Goal: Register for event/course

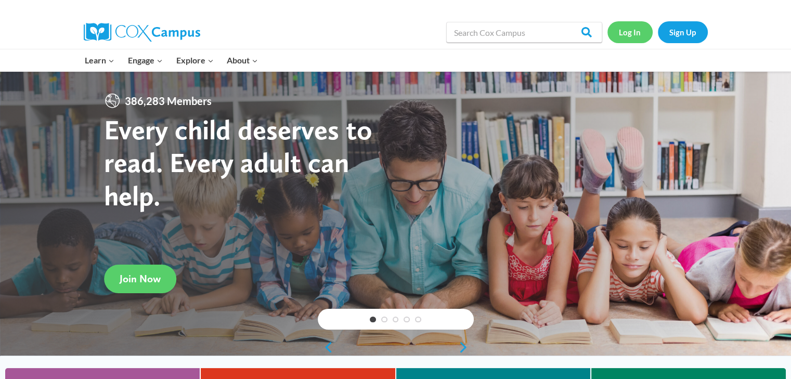
click at [632, 36] on link "Log In" at bounding box center [630, 31] width 45 height 21
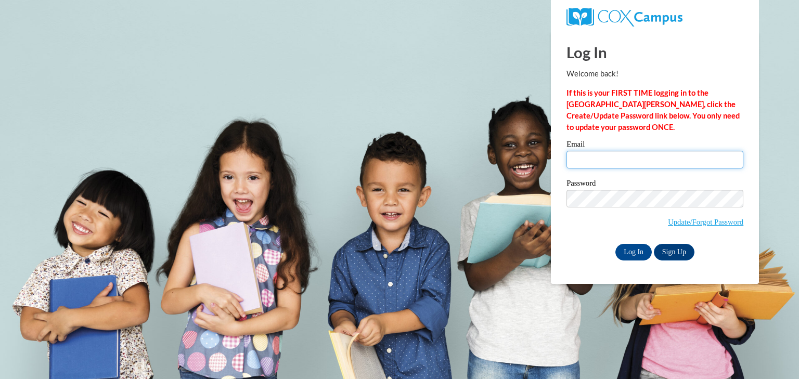
click at [615, 154] on input "Email" at bounding box center [655, 160] width 177 height 18
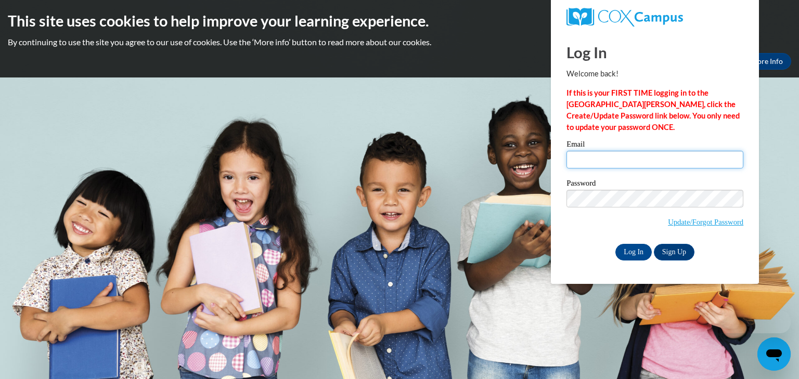
type input "nyoungsimone@gmail.com"
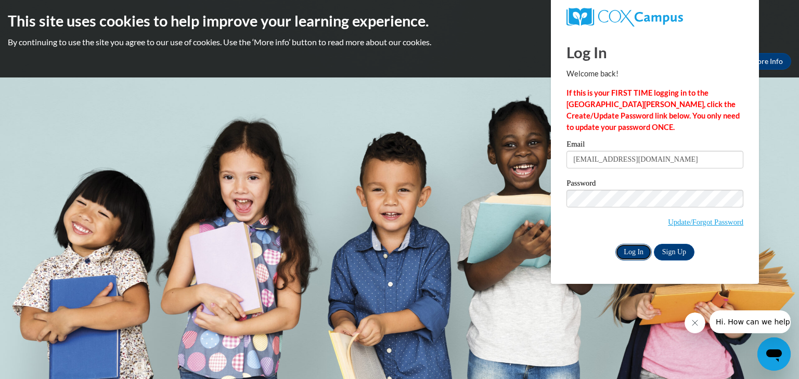
click at [638, 250] on input "Log In" at bounding box center [633, 252] width 36 height 17
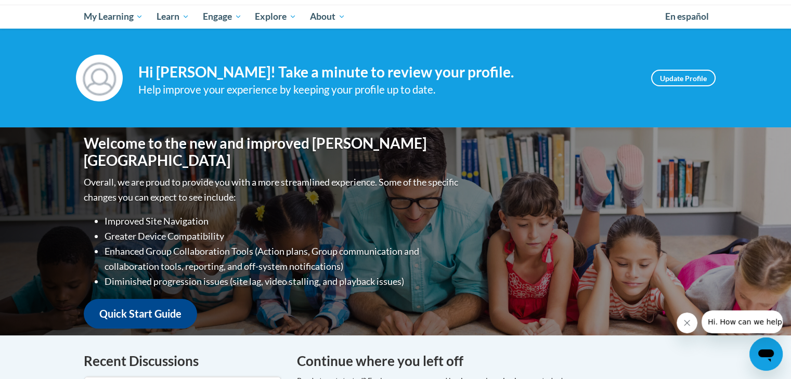
scroll to position [98, 0]
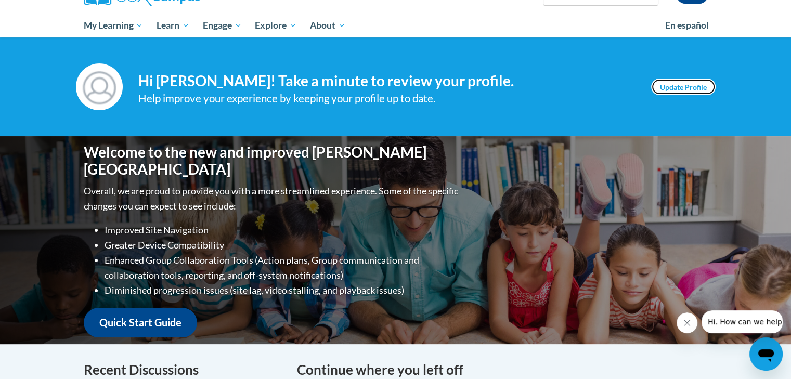
click at [670, 86] on link "Update Profile" at bounding box center [683, 87] width 65 height 17
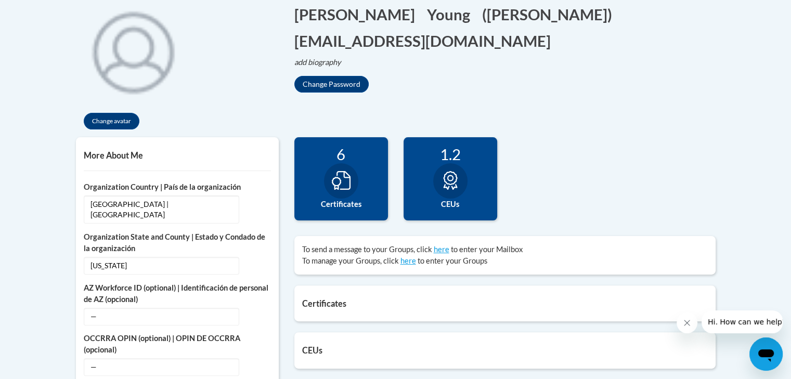
scroll to position [223, 0]
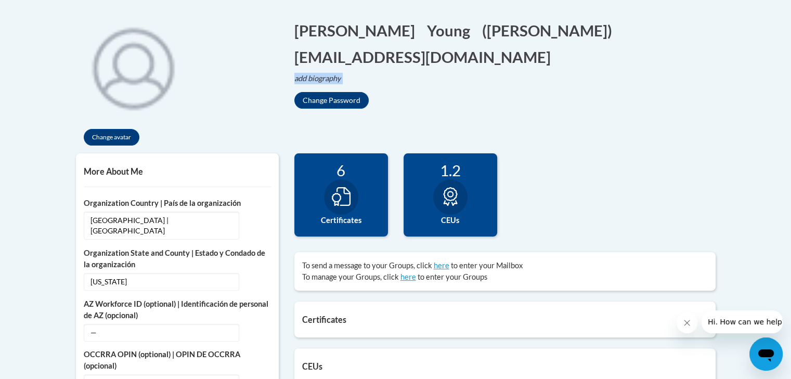
drag, startPoint x: 774, startPoint y: 111, endPoint x: 799, endPoint y: 34, distance: 80.8
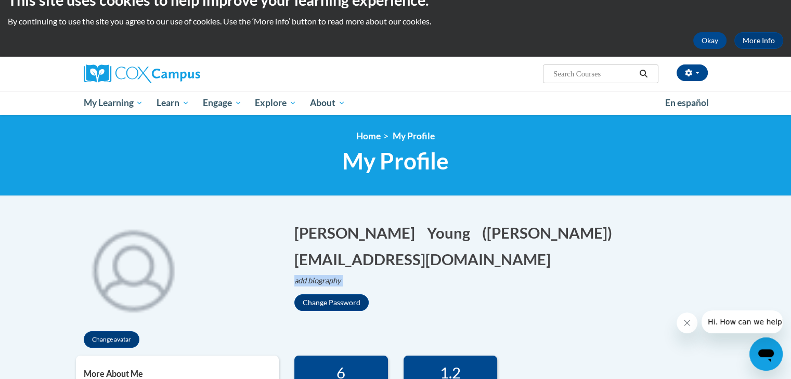
scroll to position [15, 0]
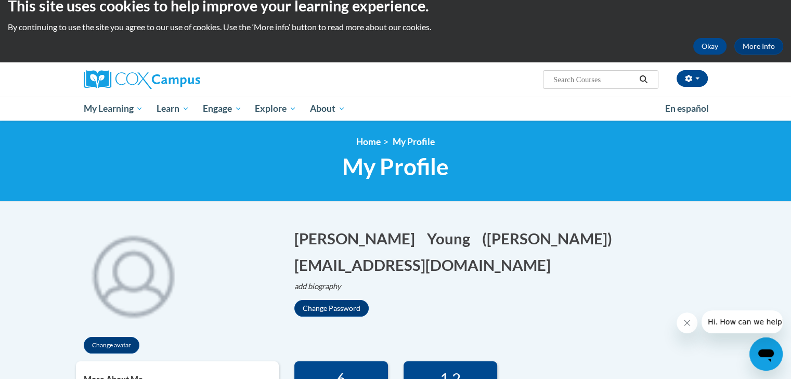
paste input "Systematic & Explicit Phonics Instruction"
type input "Systematic & Explicit Phonics Instruction"
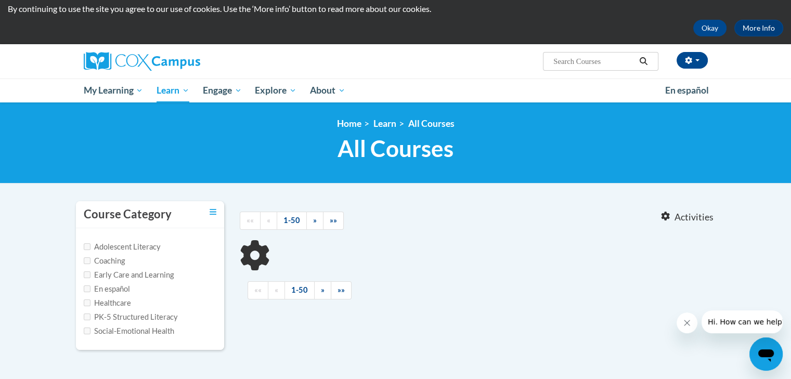
type input "Systematic"
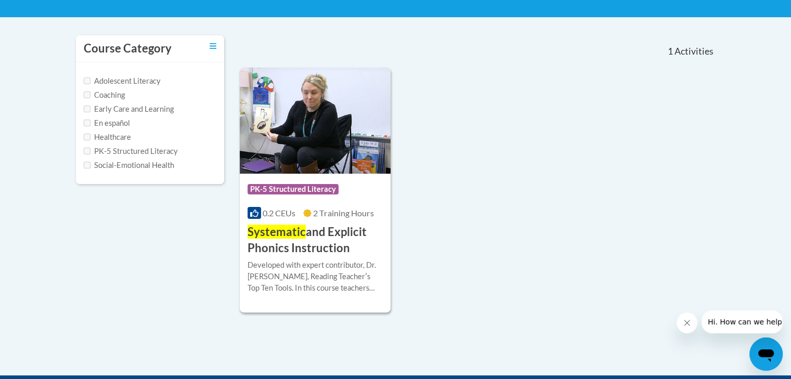
scroll to position [205, 0]
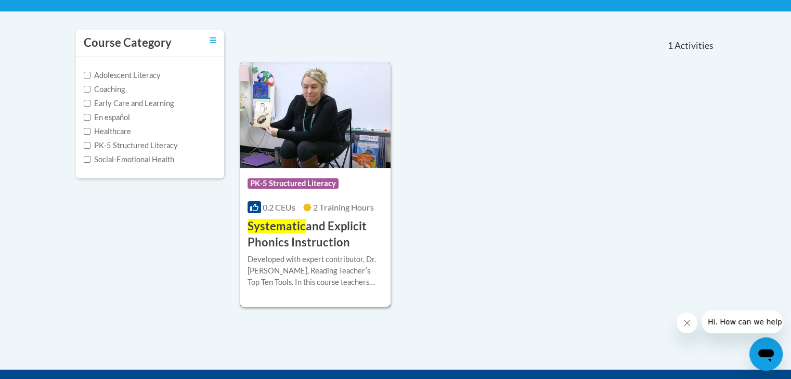
click at [308, 181] on span "PK-5 Structured Literacy" at bounding box center [293, 183] width 91 height 10
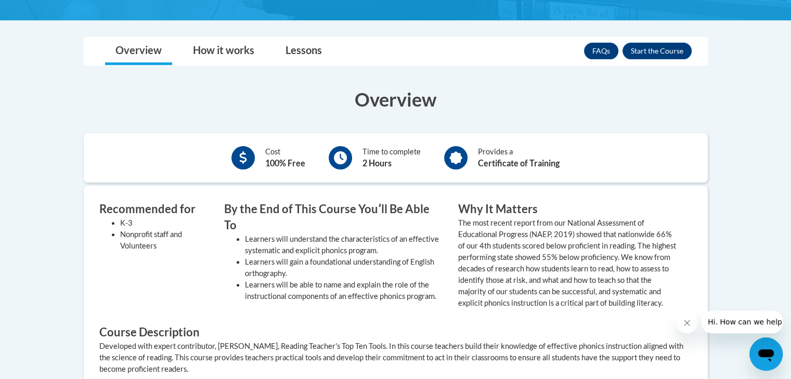
scroll to position [290, 0]
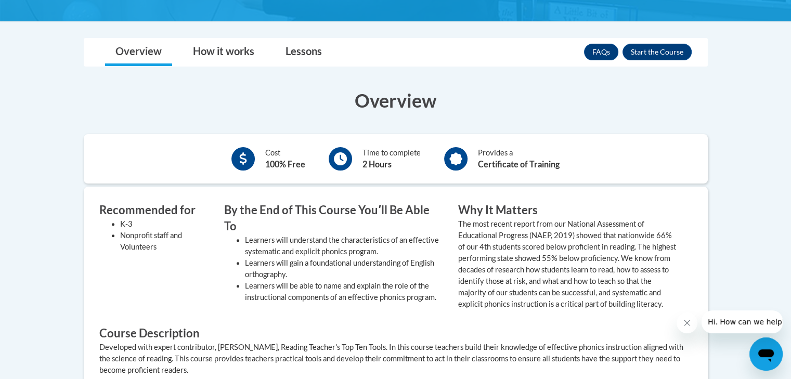
click at [261, 157] on div "Cost 100% Free" at bounding box center [268, 159] width 89 height 29
click at [220, 217] on div "By the End of This Course Youʹll Be Able To Learners will understand the charac…" at bounding box center [333, 256] width 234 height 108
click at [646, 46] on button "Enroll" at bounding box center [657, 52] width 69 height 17
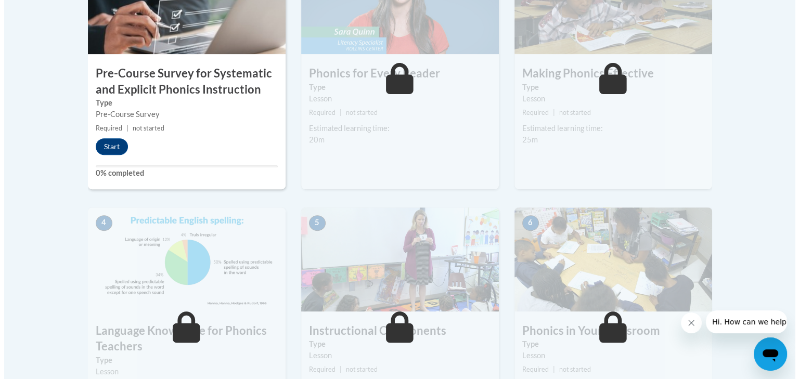
scroll to position [401, 0]
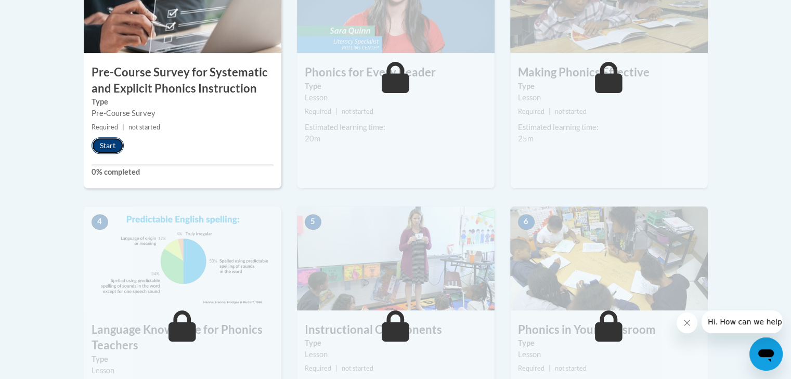
click at [101, 140] on button "Start" at bounding box center [108, 145] width 32 height 17
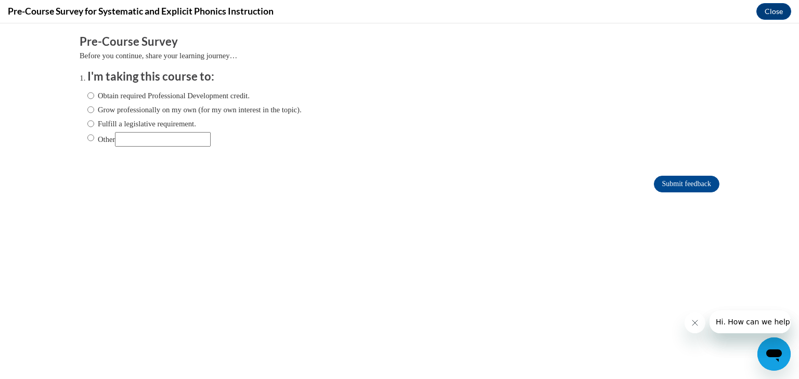
scroll to position [0, 0]
click at [87, 97] on input "Obtain required Professional Development credit." at bounding box center [90, 95] width 7 height 11
radio input "true"
click at [670, 183] on input "Submit feedback" at bounding box center [687, 184] width 66 height 17
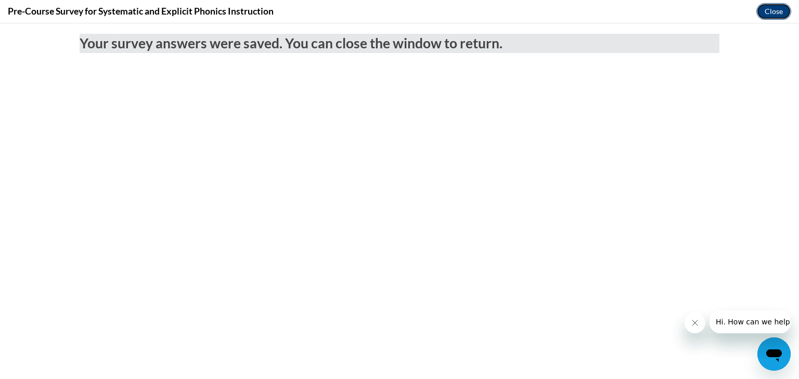
click at [768, 8] on button "Close" at bounding box center [773, 11] width 35 height 17
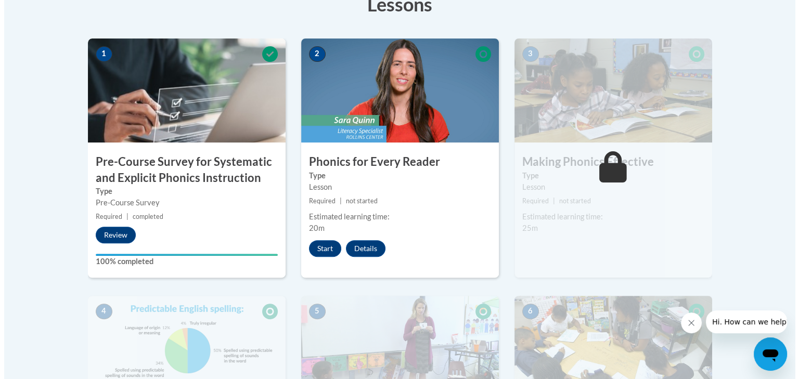
scroll to position [308, 0]
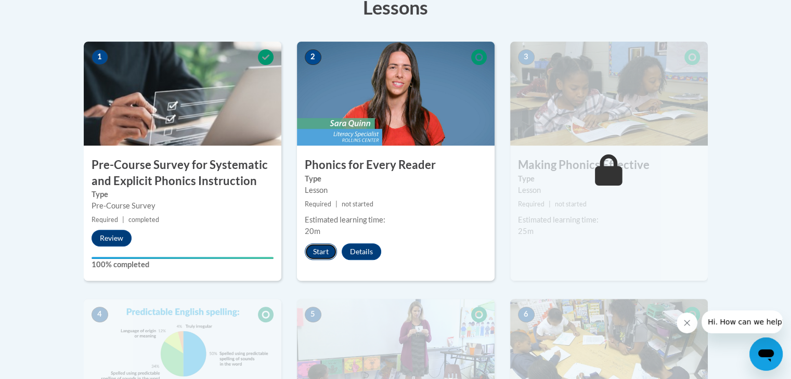
click at [326, 247] on button "Start" at bounding box center [321, 251] width 32 height 17
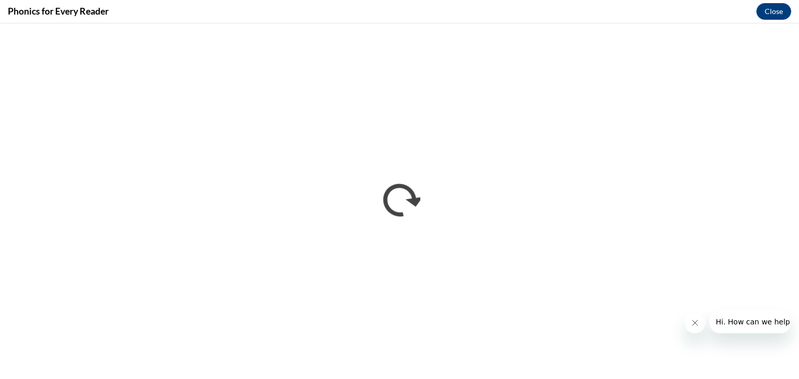
scroll to position [0, 0]
click at [694, 325] on icon "Close message from company" at bounding box center [694, 323] width 8 height 8
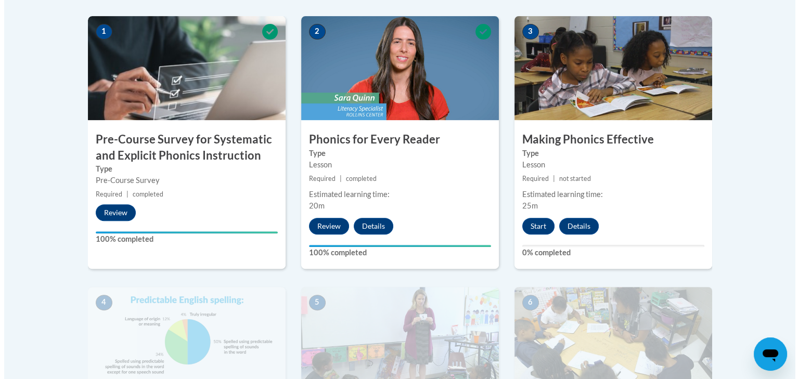
scroll to position [338, 0]
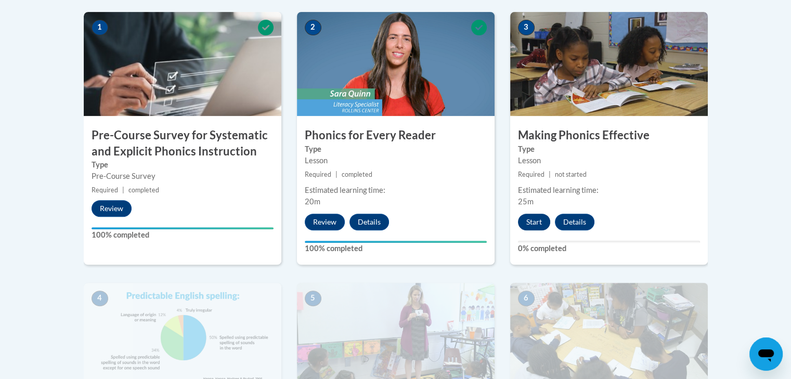
click at [536, 221] on button "Start" at bounding box center [534, 222] width 32 height 17
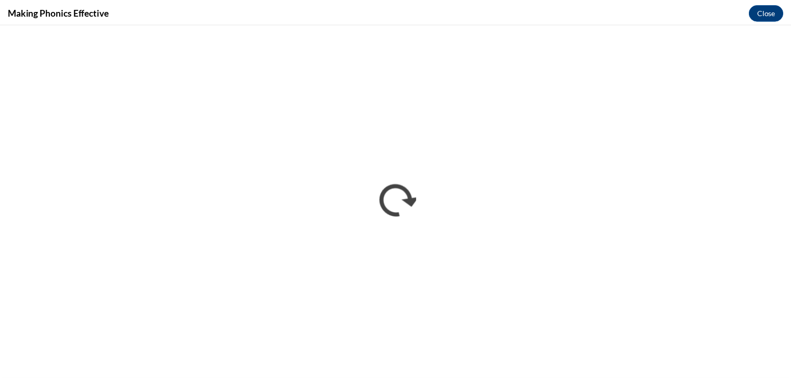
scroll to position [0, 0]
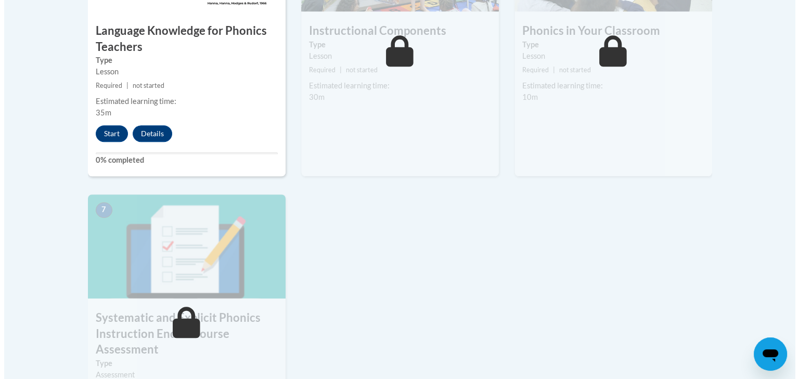
scroll to position [714, 0]
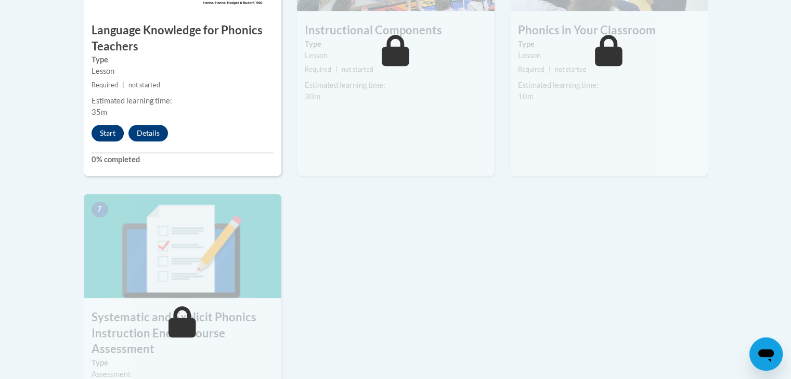
click at [108, 133] on button "Start" at bounding box center [108, 133] width 32 height 17
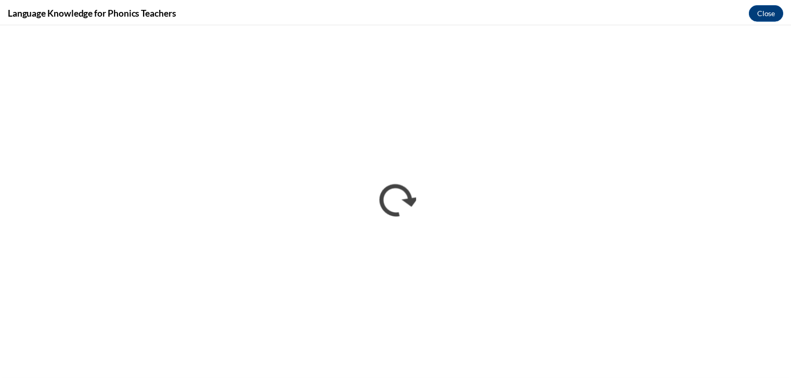
scroll to position [0, 0]
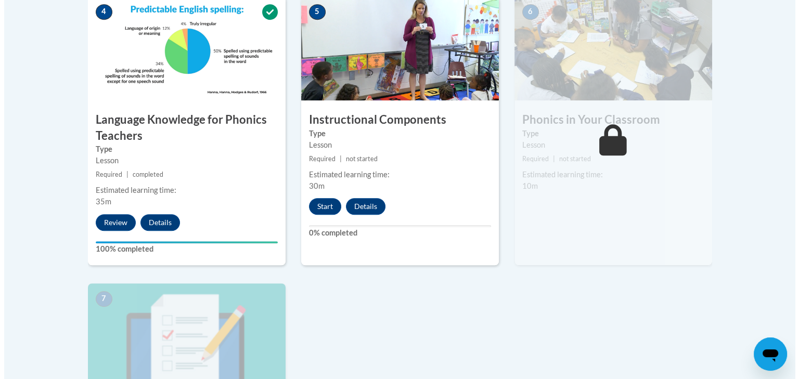
scroll to position [627, 0]
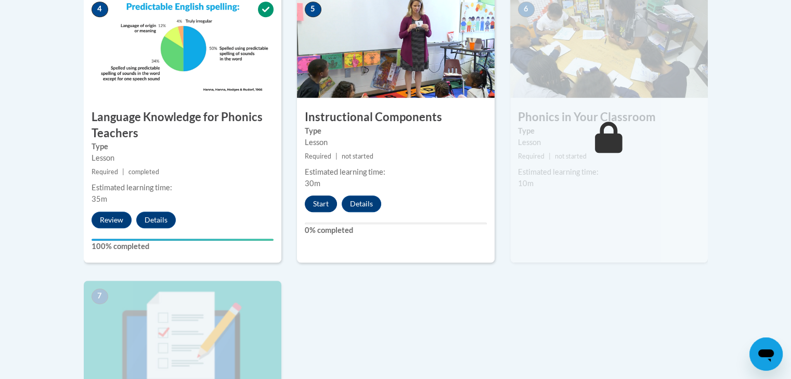
click at [319, 210] on button "Start" at bounding box center [321, 204] width 32 height 17
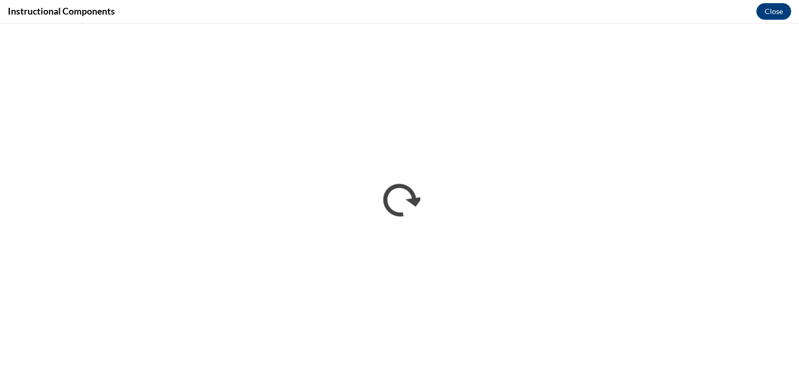
scroll to position [0, 0]
